Goal: Contribute content: Contribute content

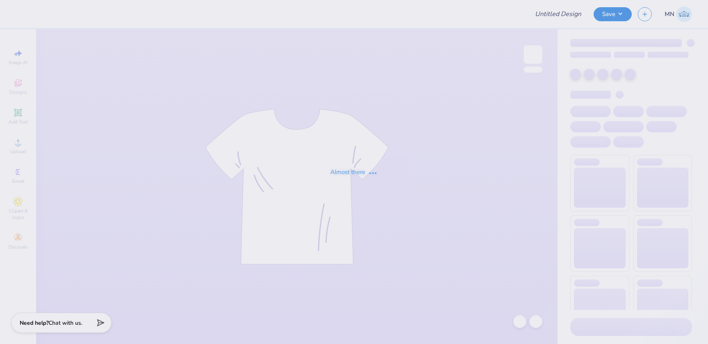
type input "FIJI Fall Rush 25"
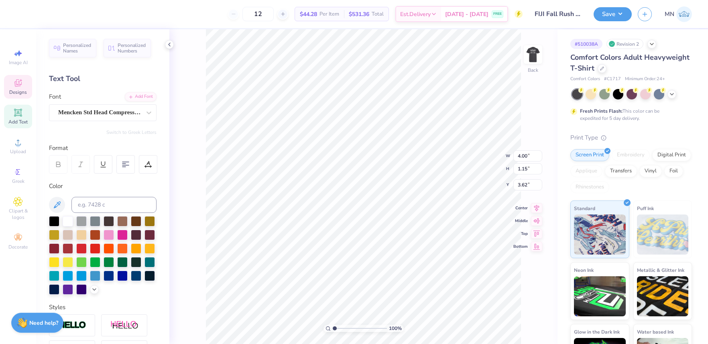
type textarea "Fall"
type input "3.90"
type input "2.55"
type input "1.87"
type input "4.00"
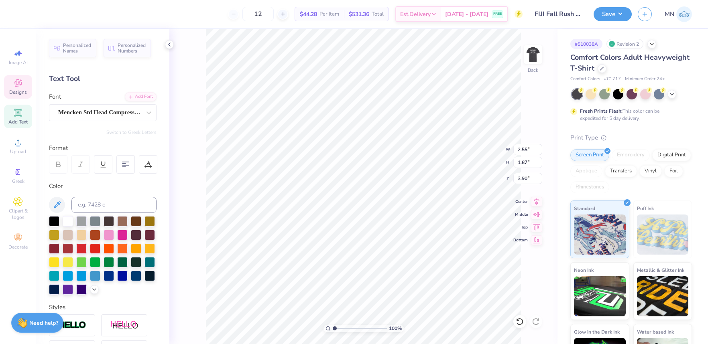
type input "0.90"
type input "3.00"
click at [146, 95] on div "Add Font" at bounding box center [141, 95] width 32 height 9
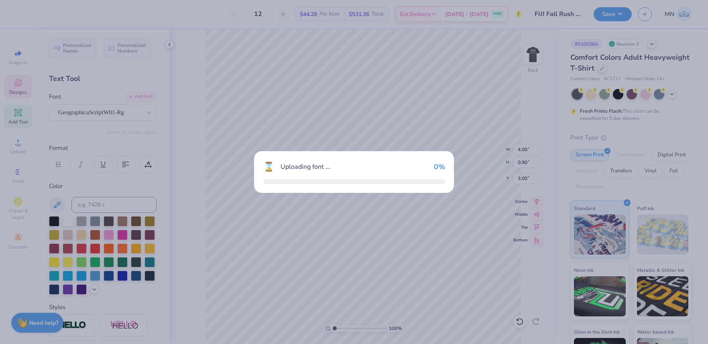
type input "4.87"
type input "0.71"
type input "3.09"
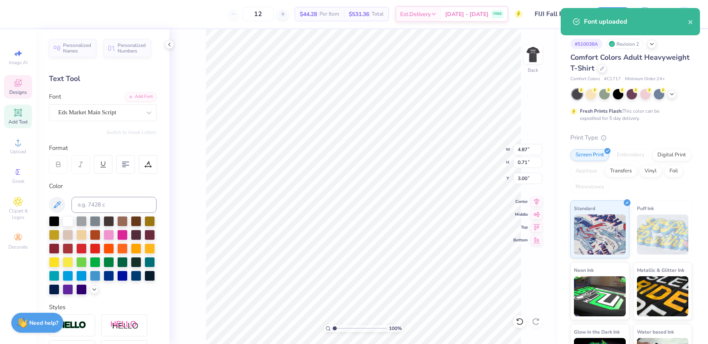
type input "3.71"
type input "0.54"
type input "3.17"
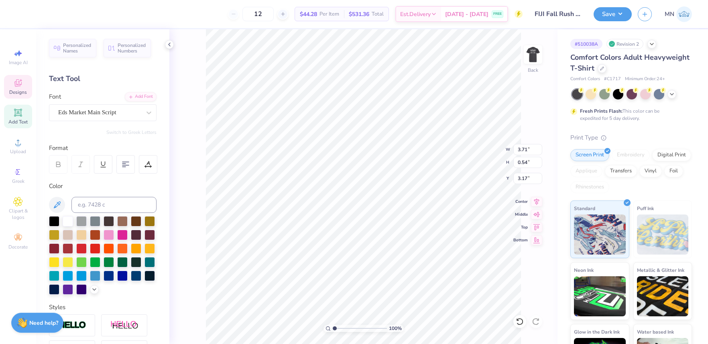
type input "4.87"
type input "0.71"
type input "3.00"
type input "3.71"
click at [527, 152] on input "4.87" at bounding box center [527, 149] width 29 height 11
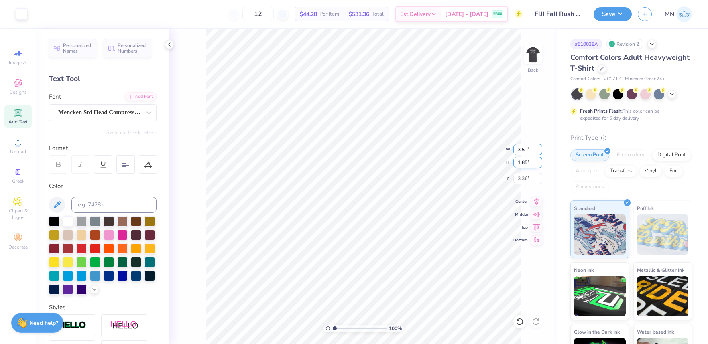
type input "3.50"
type input "1.85"
type input "3.36"
click at [527, 180] on input "3.93" at bounding box center [527, 178] width 29 height 11
type input "3.00"
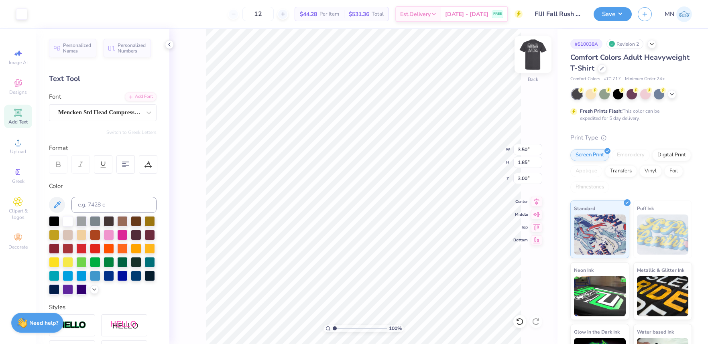
click at [534, 60] on img at bounding box center [533, 55] width 32 height 32
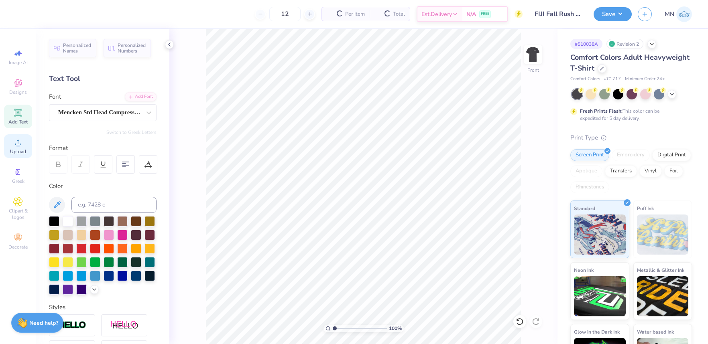
click at [12, 153] on span "Upload" at bounding box center [18, 151] width 16 height 6
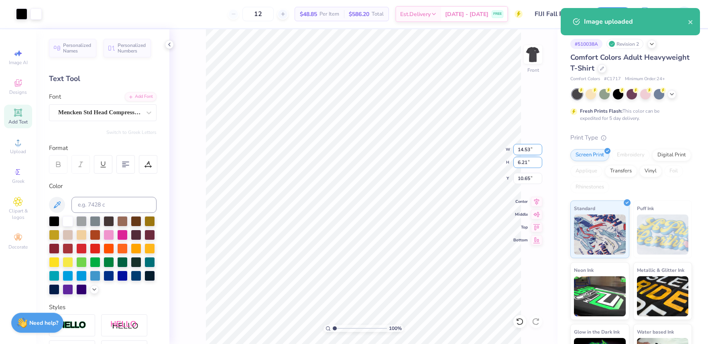
drag, startPoint x: 519, startPoint y: 158, endPoint x: 523, endPoint y: 151, distance: 7.9
click at [519, 157] on input "6.21" at bounding box center [527, 162] width 29 height 11
click at [523, 151] on input "14.53" at bounding box center [527, 149] width 29 height 11
type input "12.00"
type input "5.12"
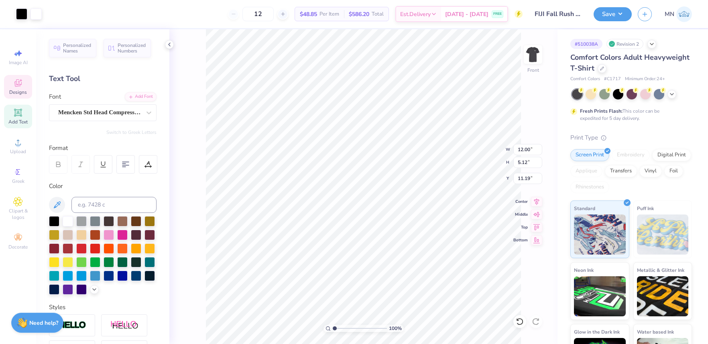
type input "6.21"
click at [21, 119] on span "Add Text" at bounding box center [17, 122] width 19 height 6
type input "5.69"
type input "1.65"
type input "12.93"
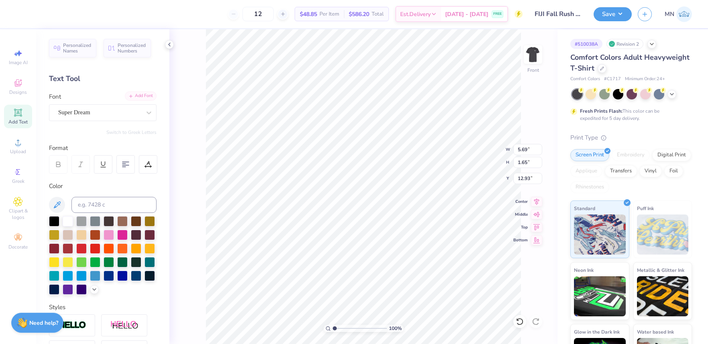
click at [137, 98] on div "Add Font" at bounding box center [141, 95] width 32 height 9
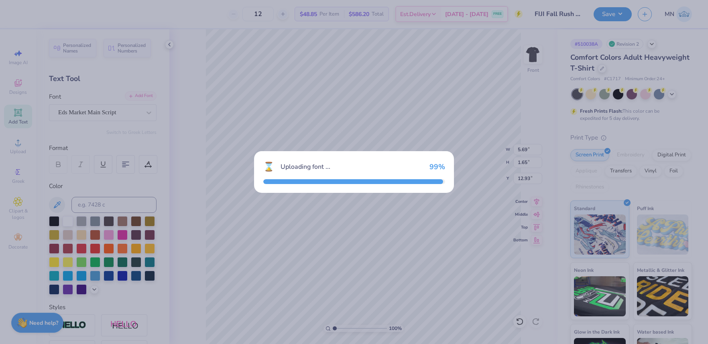
type input "6.41"
type input "2.37"
type input "12.57"
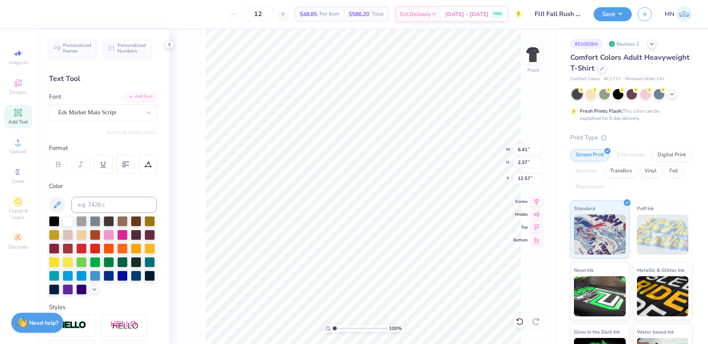
scroll to position [0, 1]
type textarea "Phi Gamma Delta"
click at [529, 150] on input "14.53" at bounding box center [527, 149] width 29 height 11
type input "12.00"
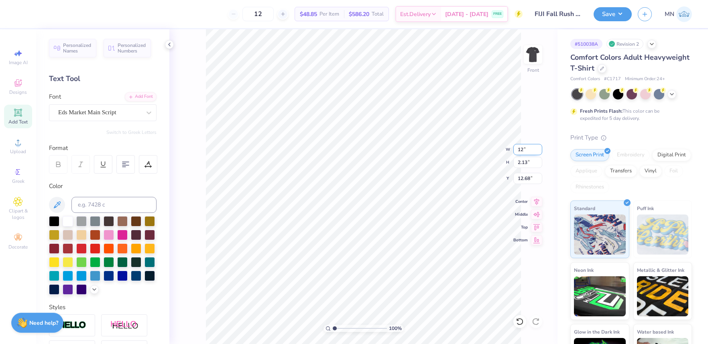
type input "1.76"
click at [394, 145] on li "Duplicate" at bounding box center [405, 148] width 63 height 16
type input "3.88"
click at [140, 93] on div "Add Font" at bounding box center [141, 95] width 32 height 9
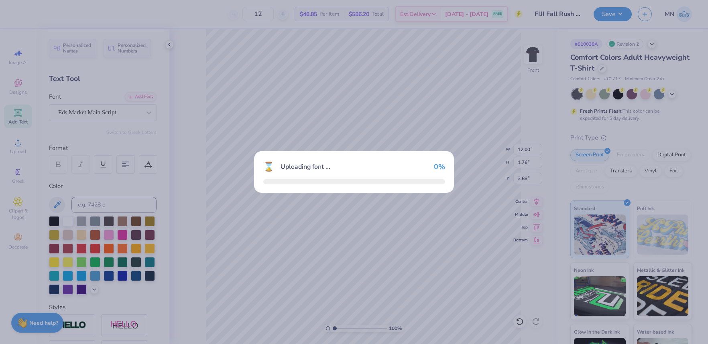
type input "11.77"
type input "1.17"
type input "4.18"
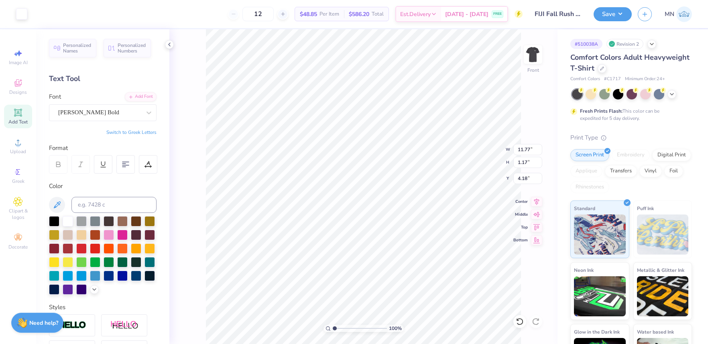
type input "4.17"
type textarea "Fall"
click at [387, 164] on li "Duplicate" at bounding box center [396, 163] width 63 height 16
type input "4.19"
click at [144, 100] on div "Add Font" at bounding box center [141, 95] width 32 height 9
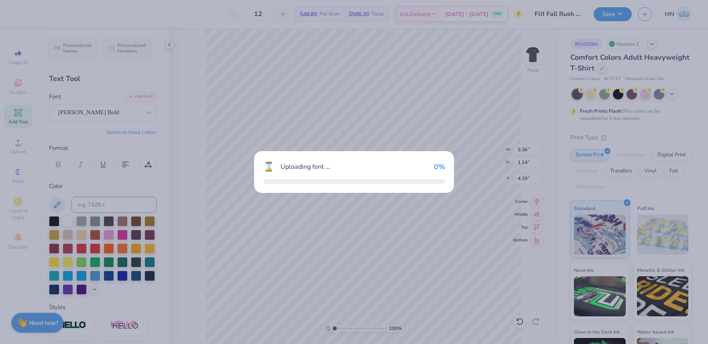
type input "2.37"
type input "1.12"
type input "4.20"
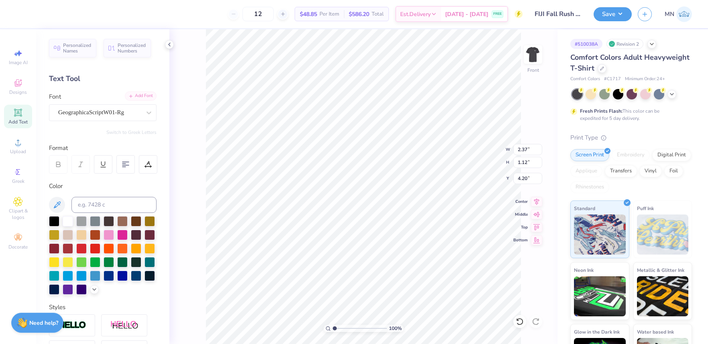
click at [144, 97] on div "Add Font" at bounding box center [141, 95] width 32 height 9
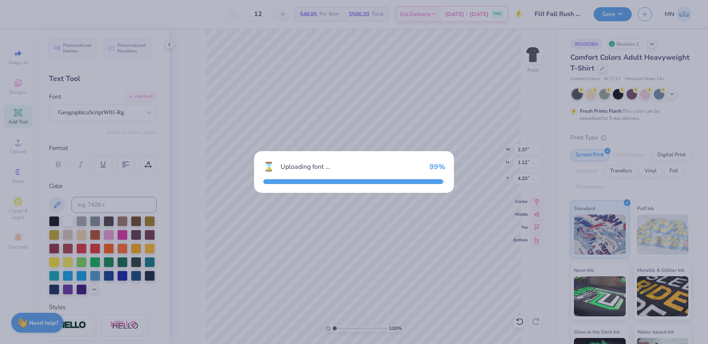
type input "2.36"
type input "1.14"
type input "4.19"
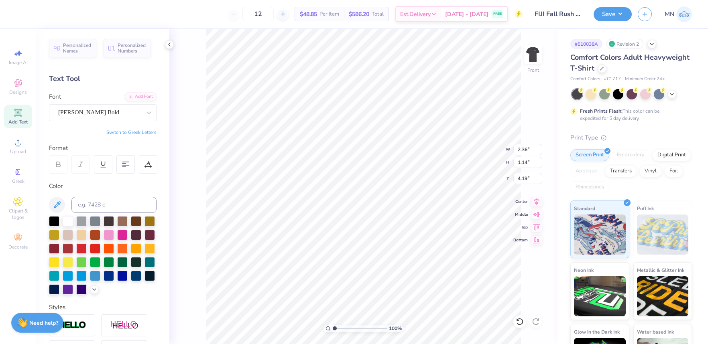
type input "4.20"
type input "2.04"
type input "3.88"
type input "12.00"
type input "5.12"
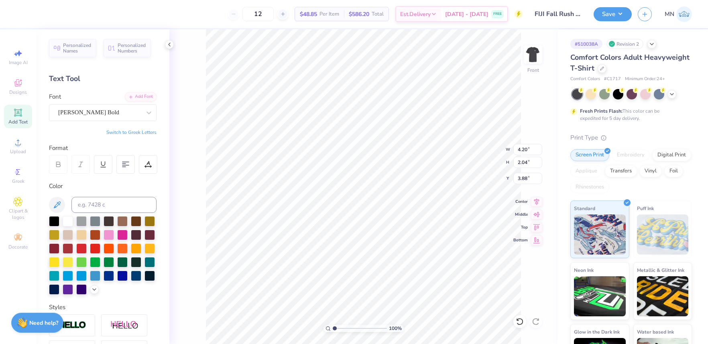
type input "6.21"
type textarea "20"
type input "1.05"
type input "0.80"
type input "7.37"
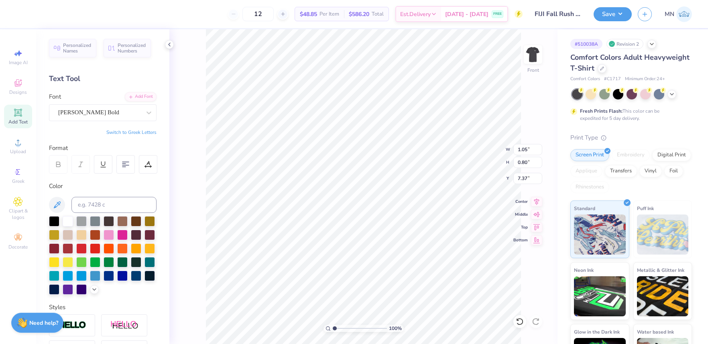
type input "1.30"
type input "0.99"
click at [367, 193] on li "Duplicate" at bounding box center [375, 194] width 63 height 16
type input "7.36"
type textarea "25"
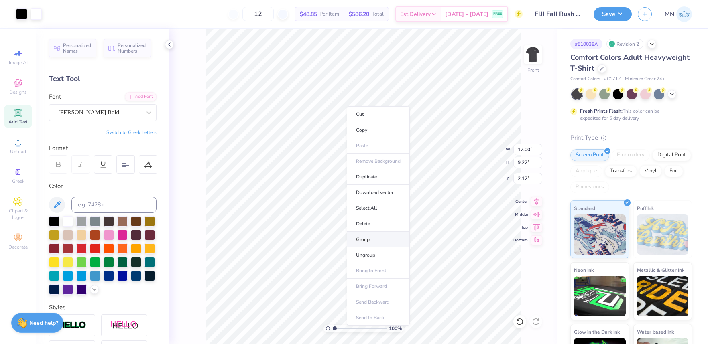
click at [376, 241] on li "Group" at bounding box center [378, 240] width 63 height 16
click at [527, 179] on input "2.12" at bounding box center [527, 178] width 29 height 11
type input "3.00"
click at [527, 146] on input "12.00" at bounding box center [527, 149] width 29 height 11
type input "10.00"
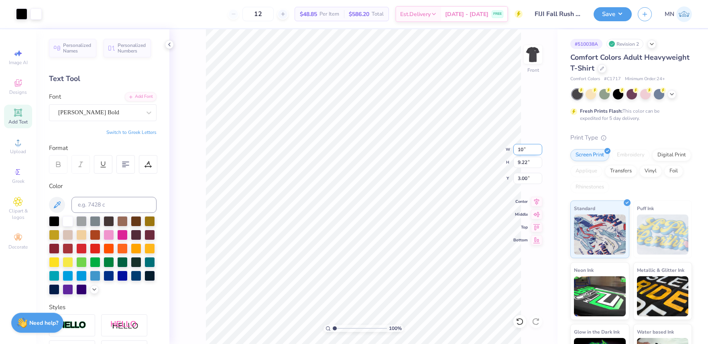
type input "7.68"
click at [527, 174] on input "3.77" at bounding box center [527, 178] width 29 height 11
type input "3.00"
click at [612, 14] on button "Save" at bounding box center [612, 14] width 38 height 14
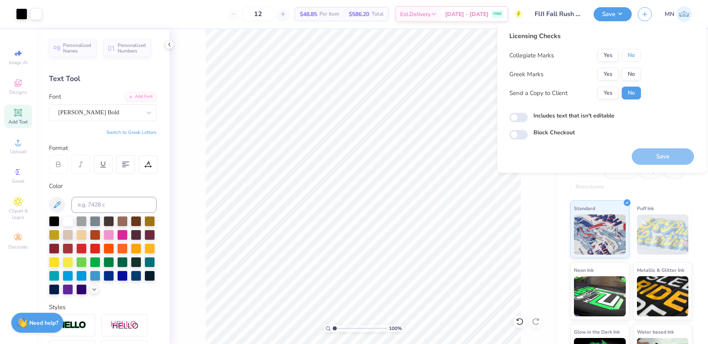
drag, startPoint x: 633, startPoint y: 59, endPoint x: 624, endPoint y: 66, distance: 11.4
click at [633, 59] on button "No" at bounding box center [630, 55] width 19 height 13
drag, startPoint x: 608, startPoint y: 77, endPoint x: 614, endPoint y: 84, distance: 9.1
click at [608, 77] on button "Yes" at bounding box center [607, 74] width 21 height 13
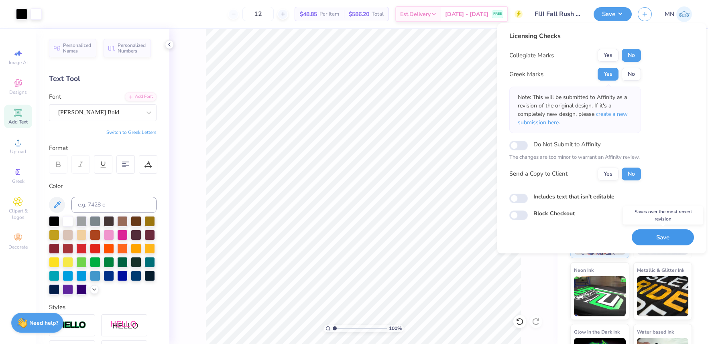
click at [670, 234] on button "Save" at bounding box center [662, 237] width 62 height 16
